Goal: Navigation & Orientation: Find specific page/section

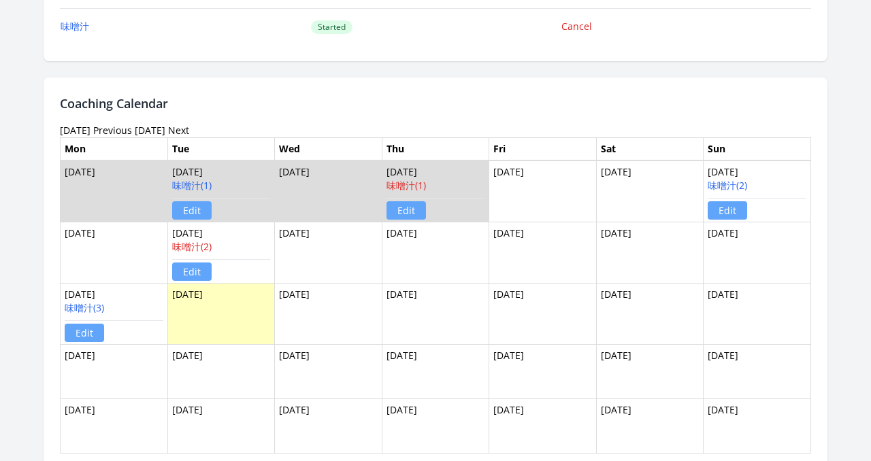
scroll to position [783, 0]
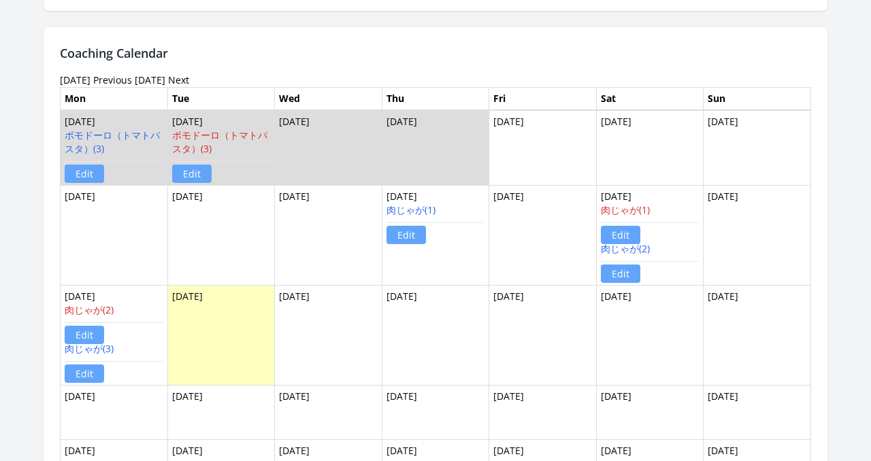
scroll to position [796, 0]
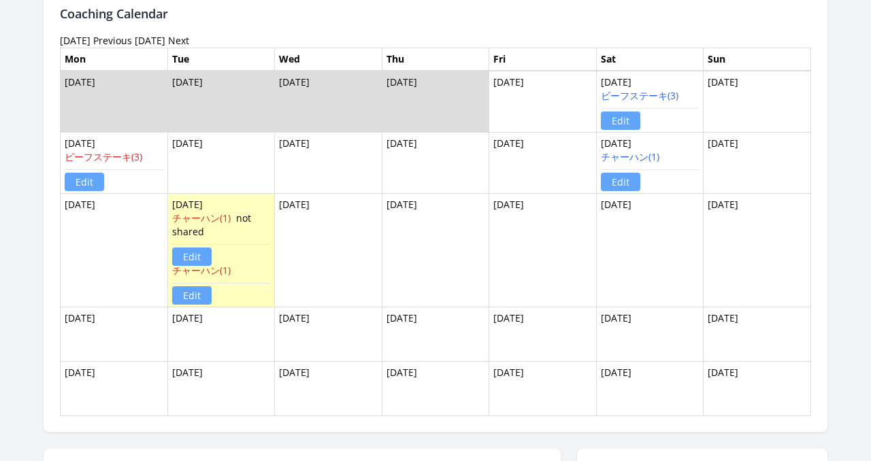
scroll to position [804, 0]
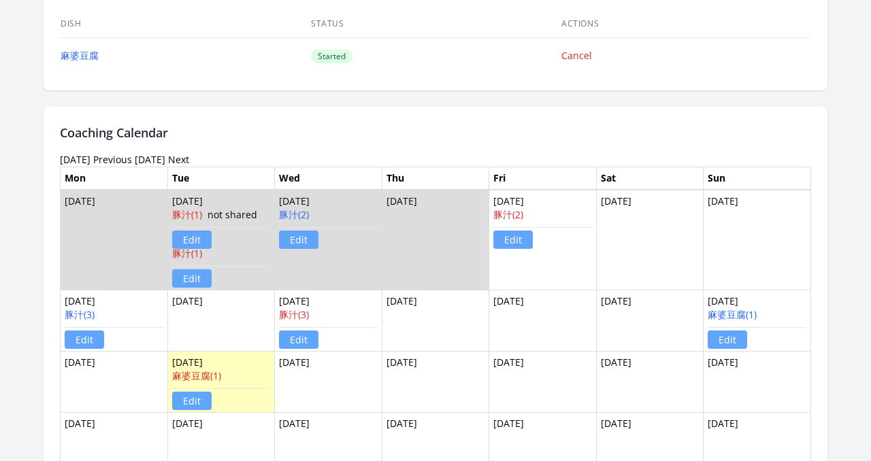
scroll to position [784, 0]
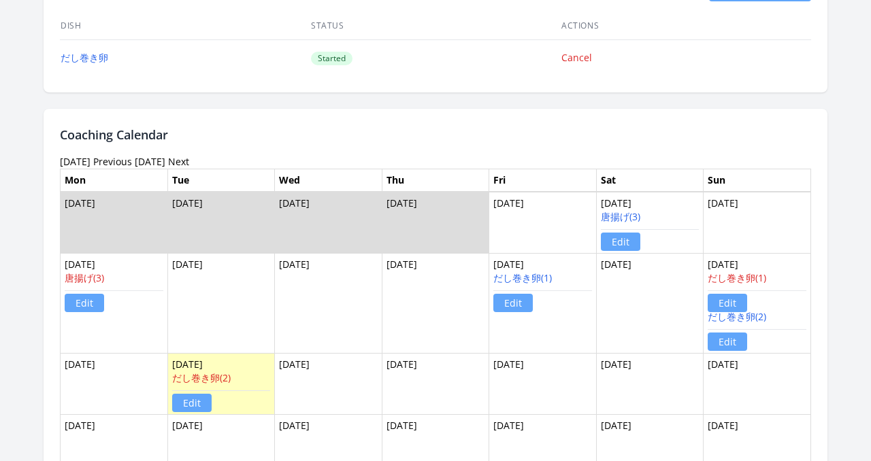
scroll to position [902, 0]
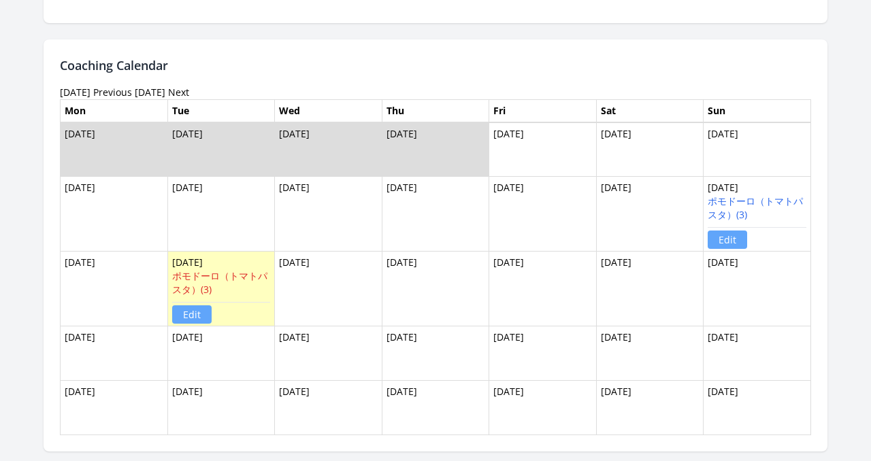
scroll to position [832, 0]
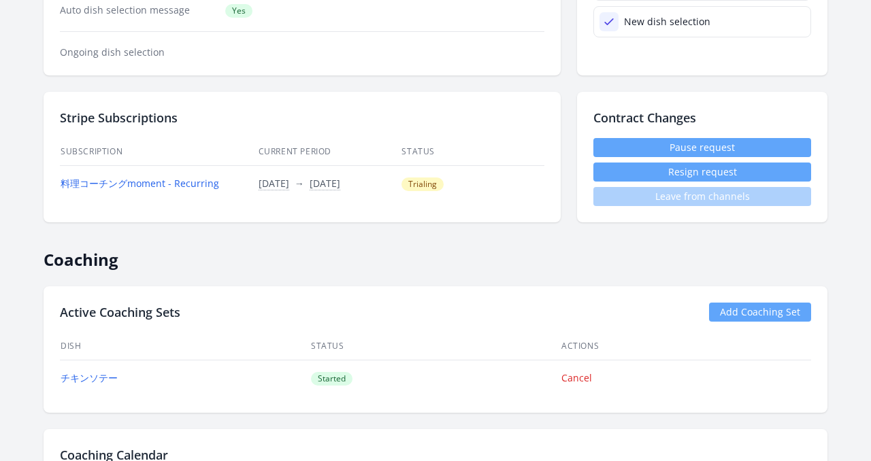
scroll to position [435, 0]
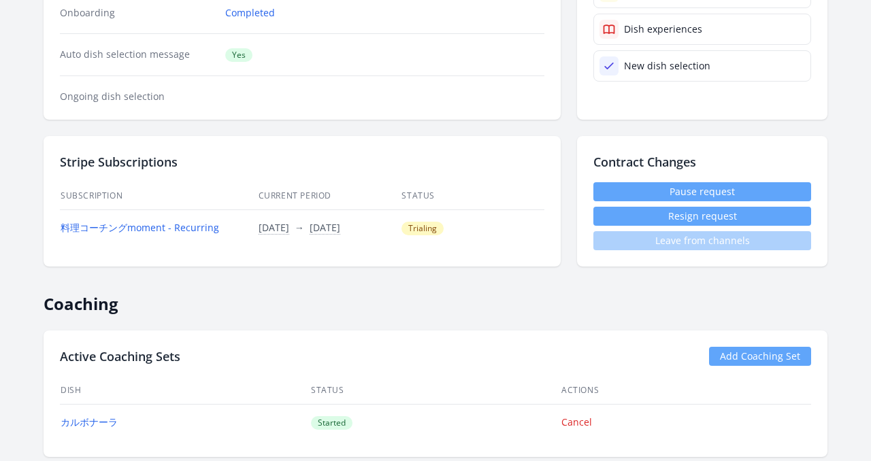
scroll to position [172, 0]
